Goal: Task Accomplishment & Management: Manage account settings

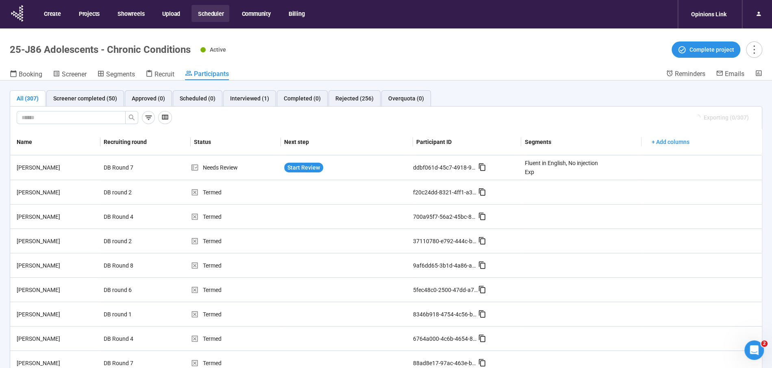
click at [215, 14] on button "Scheduler" at bounding box center [210, 13] width 38 height 17
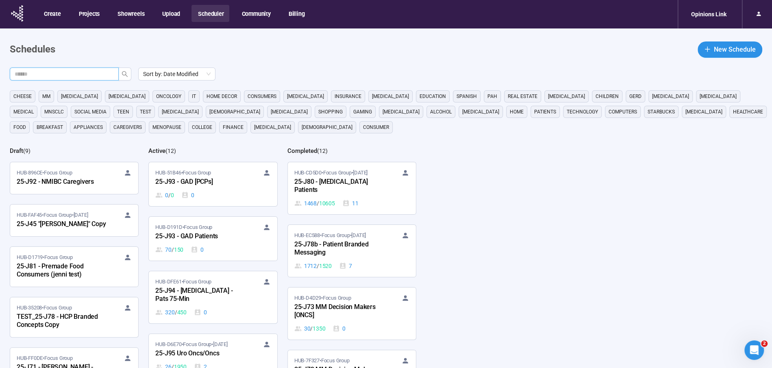
click at [103, 73] on input "text" at bounding box center [61, 74] width 93 height 9
click at [126, 72] on icon "search" at bounding box center [125, 74] width 7 height 7
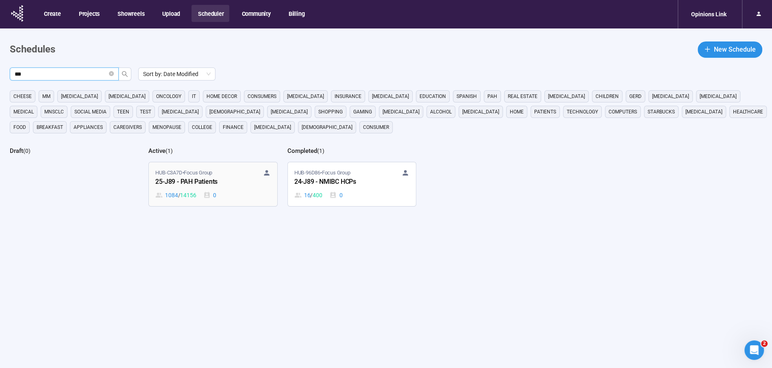
type input "***"
click at [196, 175] on span "HUB-C3A7D • Focus Group" at bounding box center [183, 173] width 57 height 8
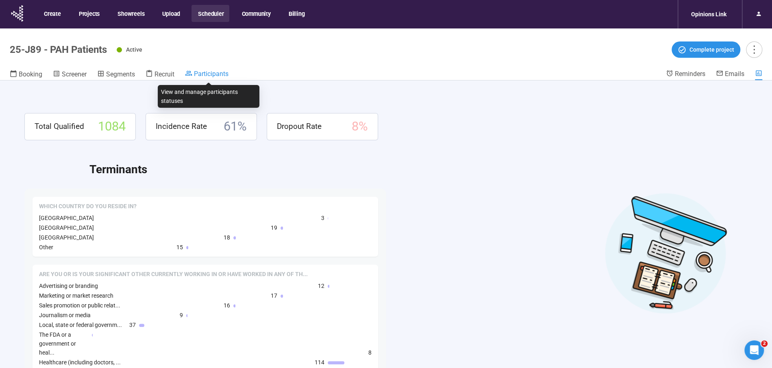
click at [216, 71] on span "Participants" at bounding box center [211, 74] width 35 height 8
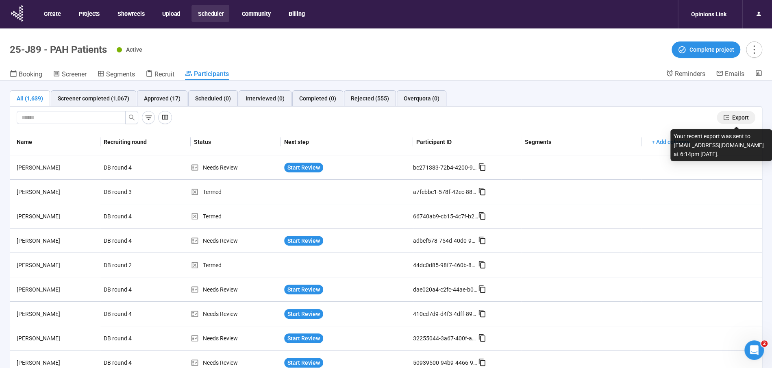
click at [746, 116] on span "Export" at bounding box center [740, 117] width 17 height 9
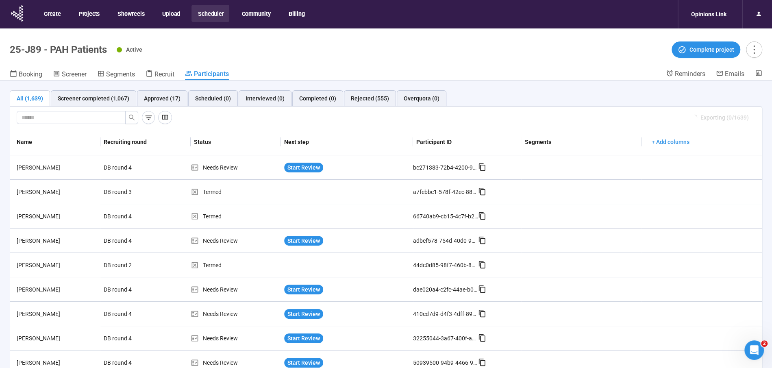
click at [209, 13] on button "Scheduler" at bounding box center [210, 13] width 38 height 17
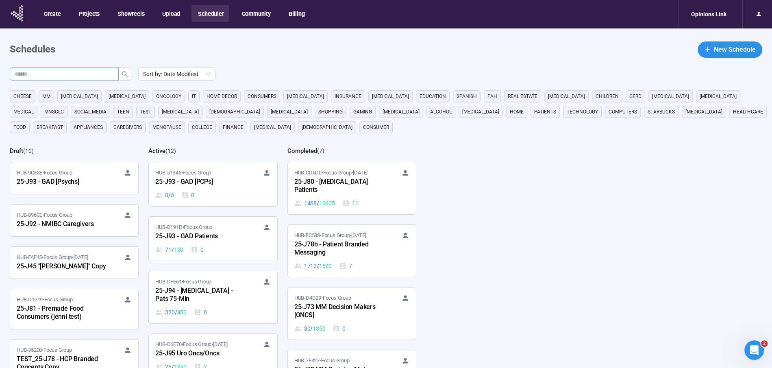
click at [35, 76] on input "text" at bounding box center [61, 74] width 93 height 9
type input "***"
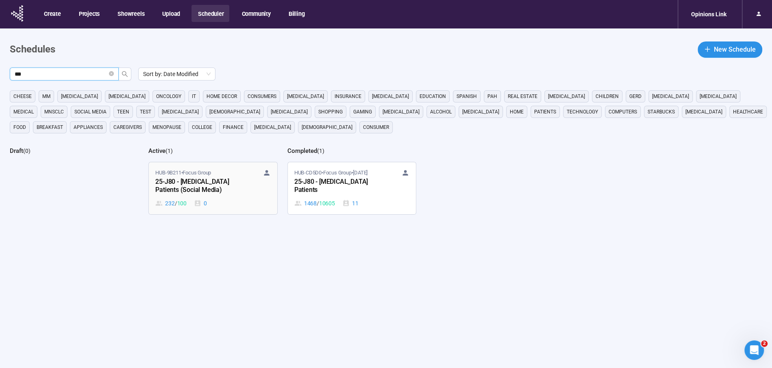
click at [207, 187] on div "25-J80 - Bladder Cancer Patients (Social Media)" at bounding box center [199, 186] width 89 height 19
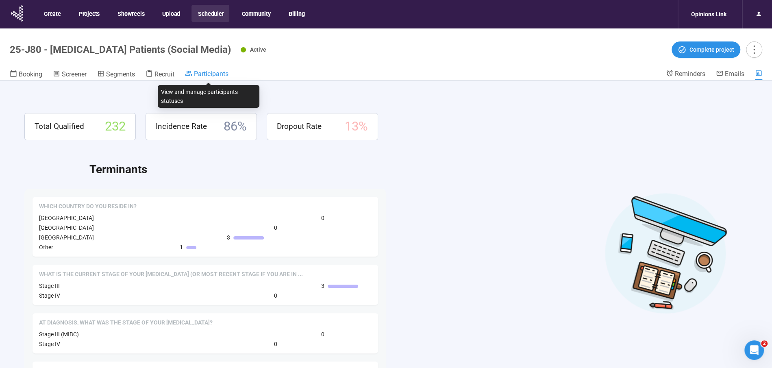
click at [217, 73] on span "Participants" at bounding box center [211, 74] width 35 height 8
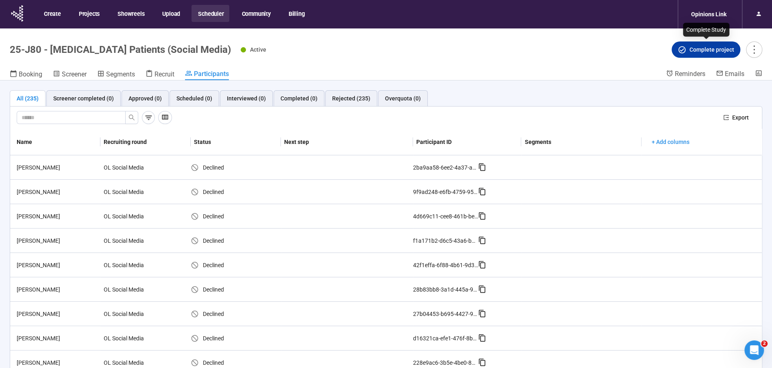
click at [715, 50] on span "Complete project" at bounding box center [711, 49] width 45 height 9
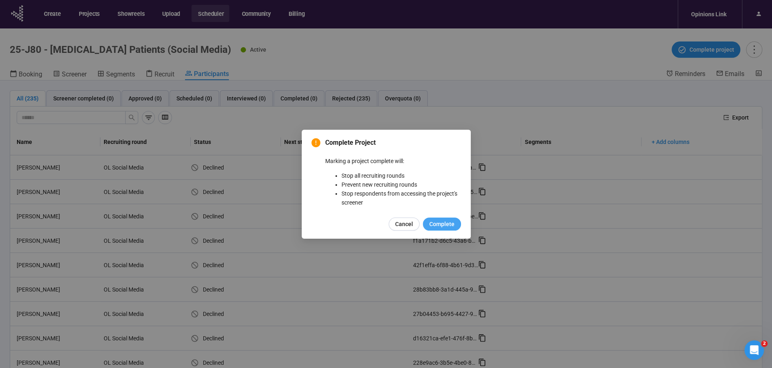
click at [440, 220] on span "Complete" at bounding box center [441, 223] width 25 height 9
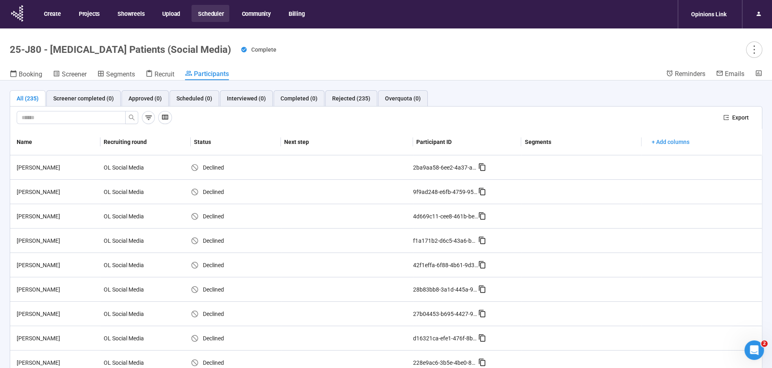
drag, startPoint x: 214, startPoint y: 16, endPoint x: 212, endPoint y: 22, distance: 5.7
click at [214, 16] on button "Scheduler" at bounding box center [210, 13] width 38 height 17
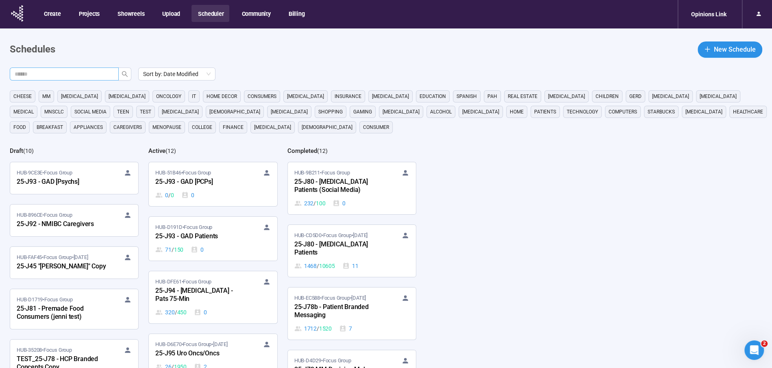
click at [100, 70] on input "text" at bounding box center [61, 74] width 93 height 9
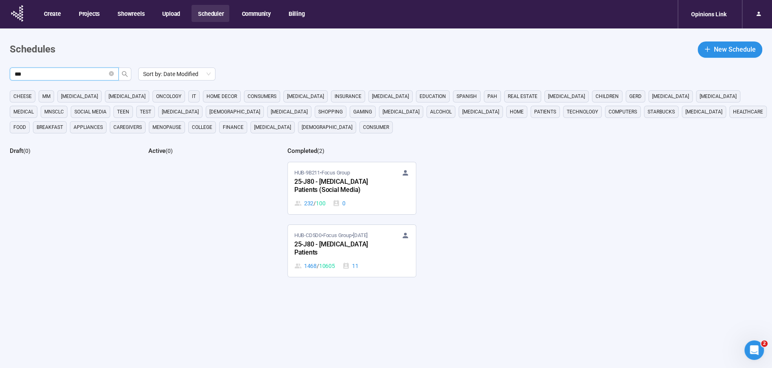
type input "***"
click at [180, 172] on span "HUB-EF9CC • Focus Group" at bounding box center [183, 173] width 56 height 8
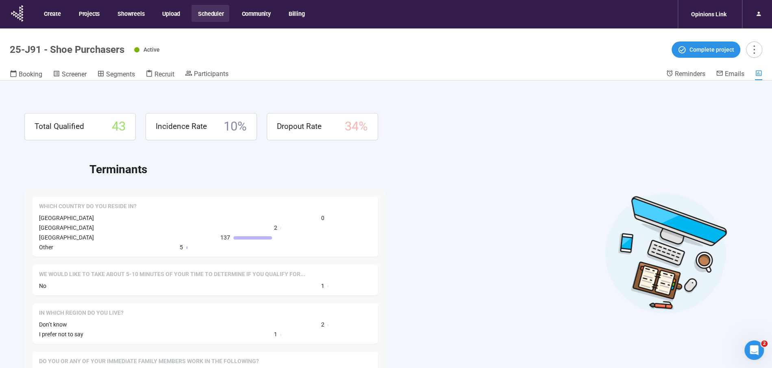
click at [200, 69] on header "25-J91 - Shoe Purchasers Active Complete project Booking Screener Segments Recr…" at bounding box center [386, 54] width 772 height 52
click at [210, 72] on span "Participants" at bounding box center [211, 74] width 35 height 8
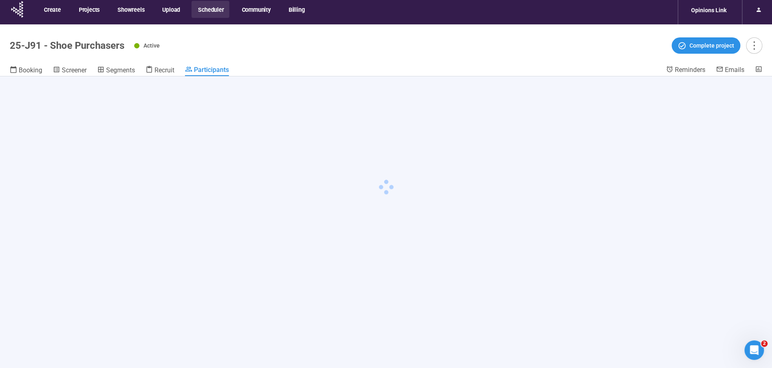
scroll to position [3, 0]
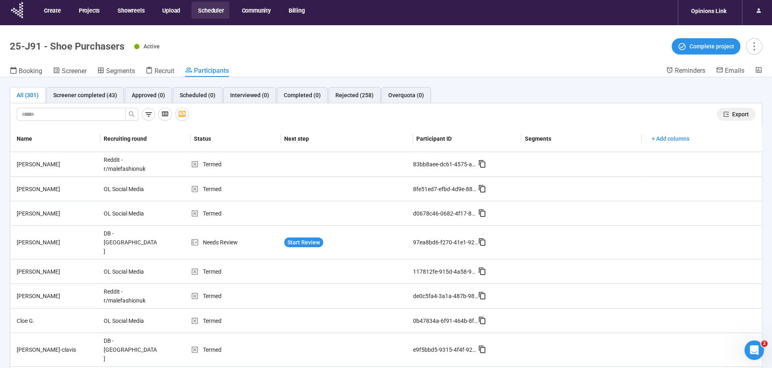
click at [743, 113] on span "Export" at bounding box center [740, 114] width 17 height 9
